Goal: Book appointment/travel/reservation

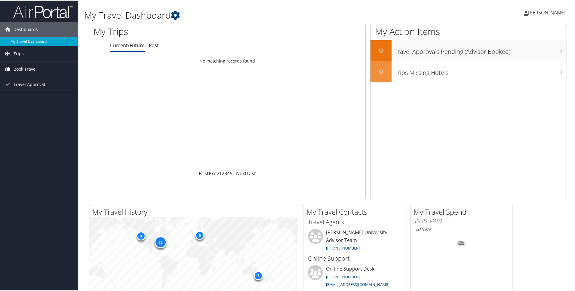
click at [30, 70] on span "Book Travel" at bounding box center [25, 68] width 23 height 15
click at [30, 88] on link "Book/Manage Online Trips" at bounding box center [39, 89] width 78 height 9
